Goal: Obtain resource: Obtain resource

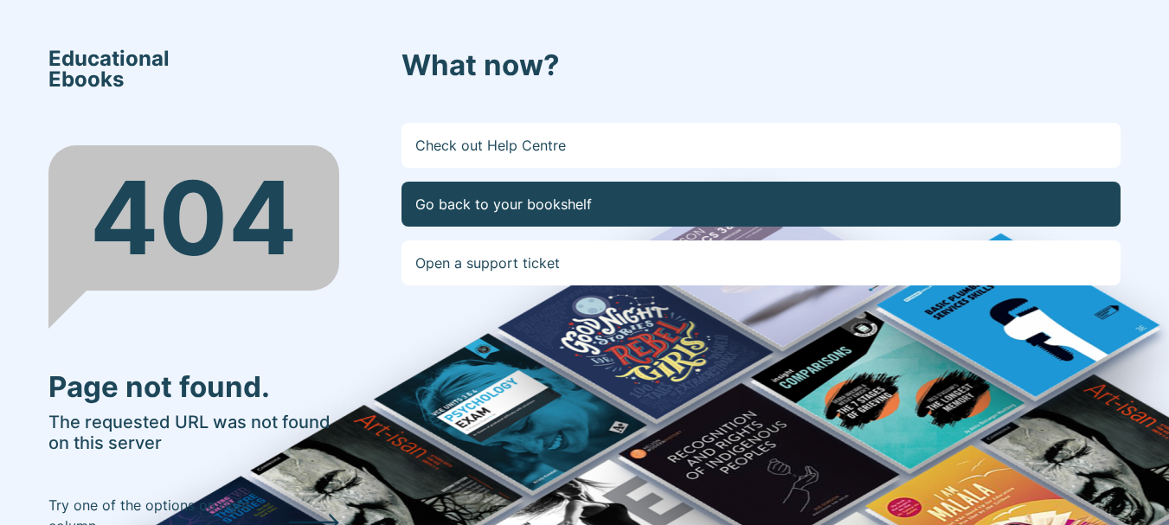
click at [507, 191] on link "Go back to your bookshelf" at bounding box center [761, 204] width 719 height 45
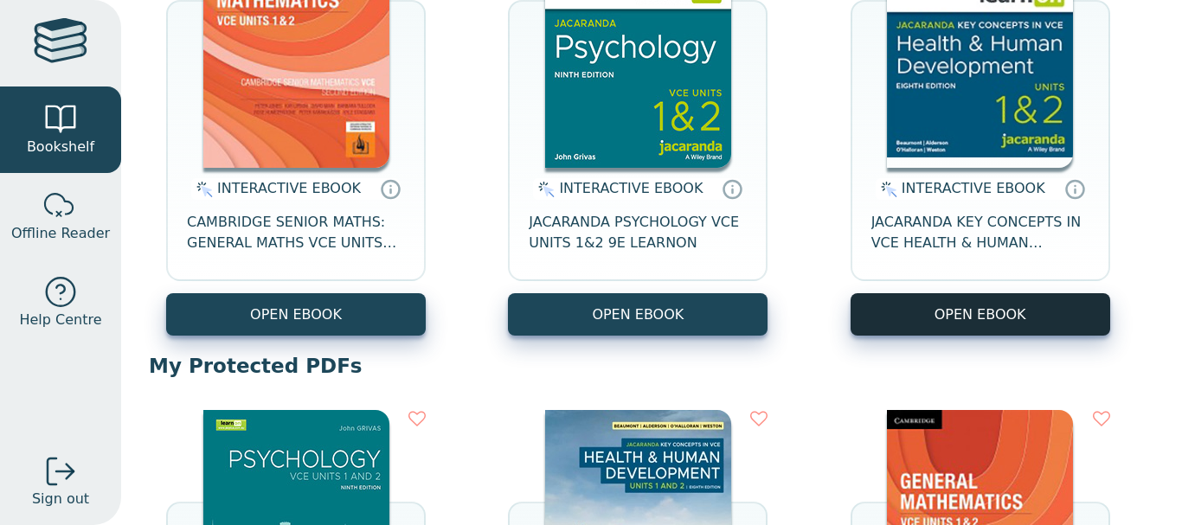
scroll to position [330, 0]
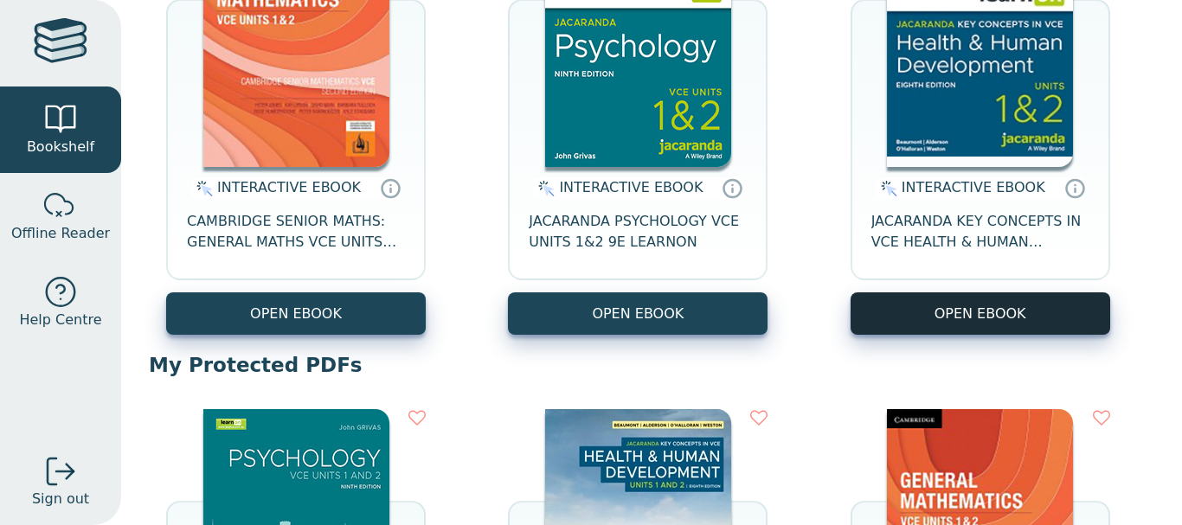
click at [891, 313] on button "OPEN EBOOK" at bounding box center [981, 314] width 260 height 42
